Goal: Book appointment/travel/reservation

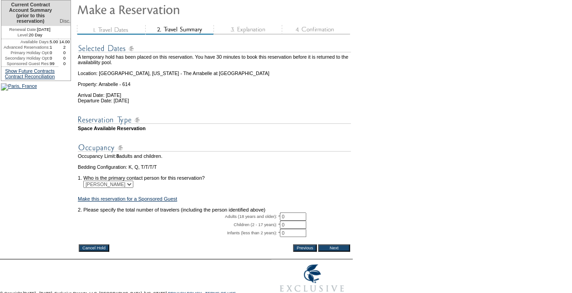
scroll to position [118, 0]
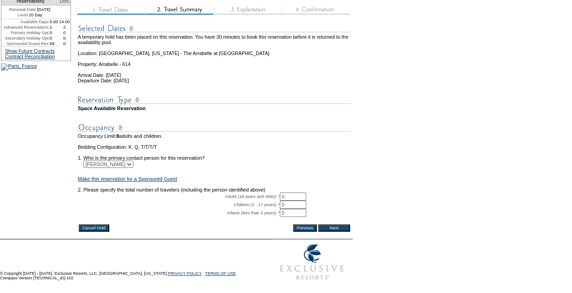
click at [302, 187] on td "2. Please specify the total number of travelers (including the person identifie…" at bounding box center [214, 189] width 273 height 5
click at [301, 192] on input "0" at bounding box center [293, 196] width 26 height 8
type input "2"
click at [340, 224] on input "Next" at bounding box center [334, 227] width 32 height 7
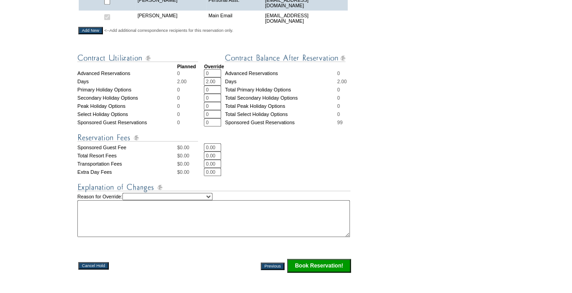
scroll to position [409, 0]
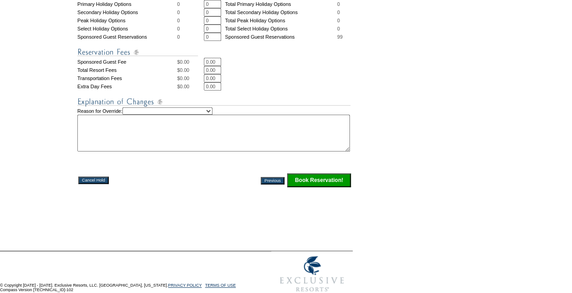
click at [328, 187] on input "Book Reservation!" at bounding box center [319, 180] width 64 height 14
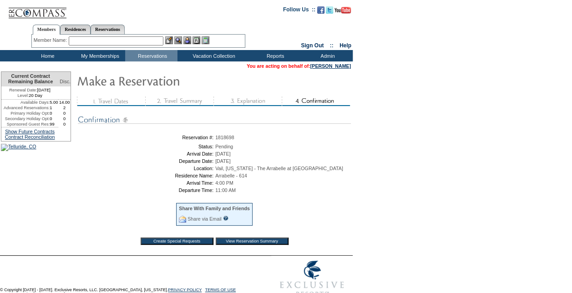
click at [48, 53] on td "Home" at bounding box center [46, 55] width 52 height 11
